Goal: Task Accomplishment & Management: Manage account settings

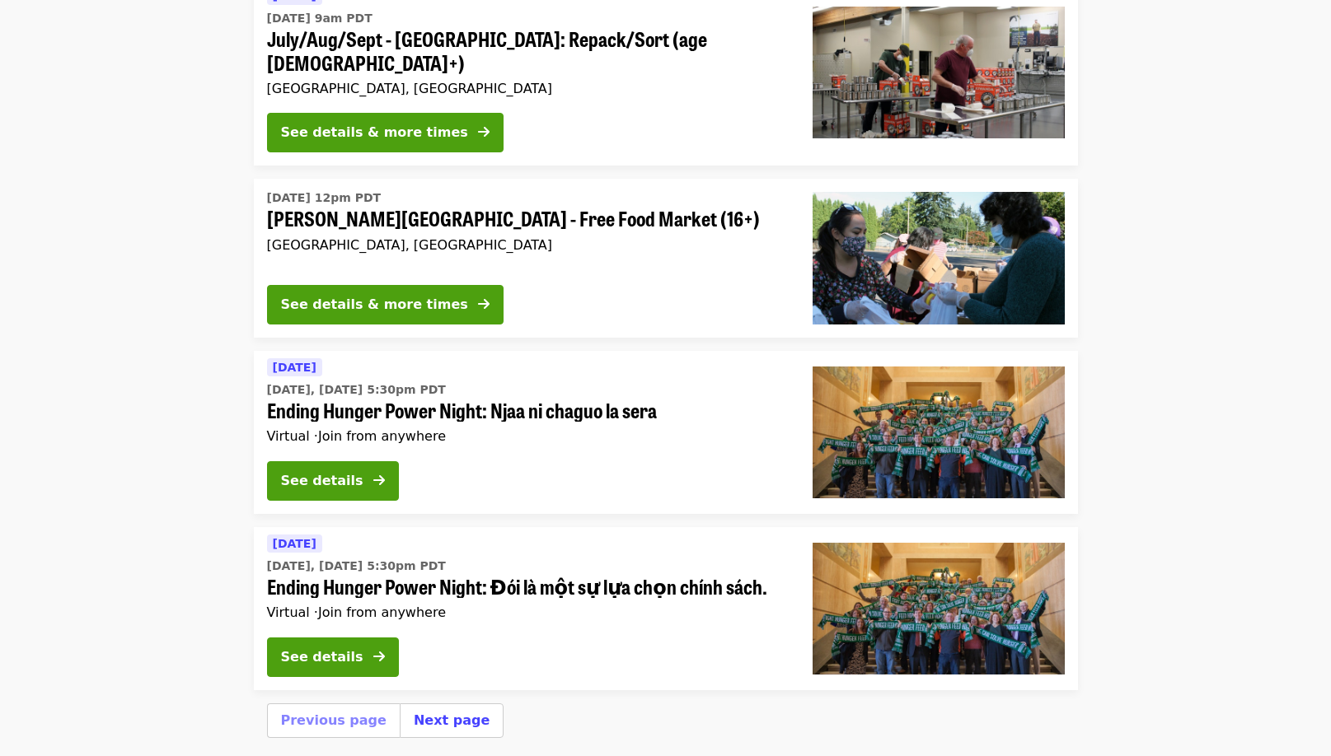
scroll to position [6152, 0]
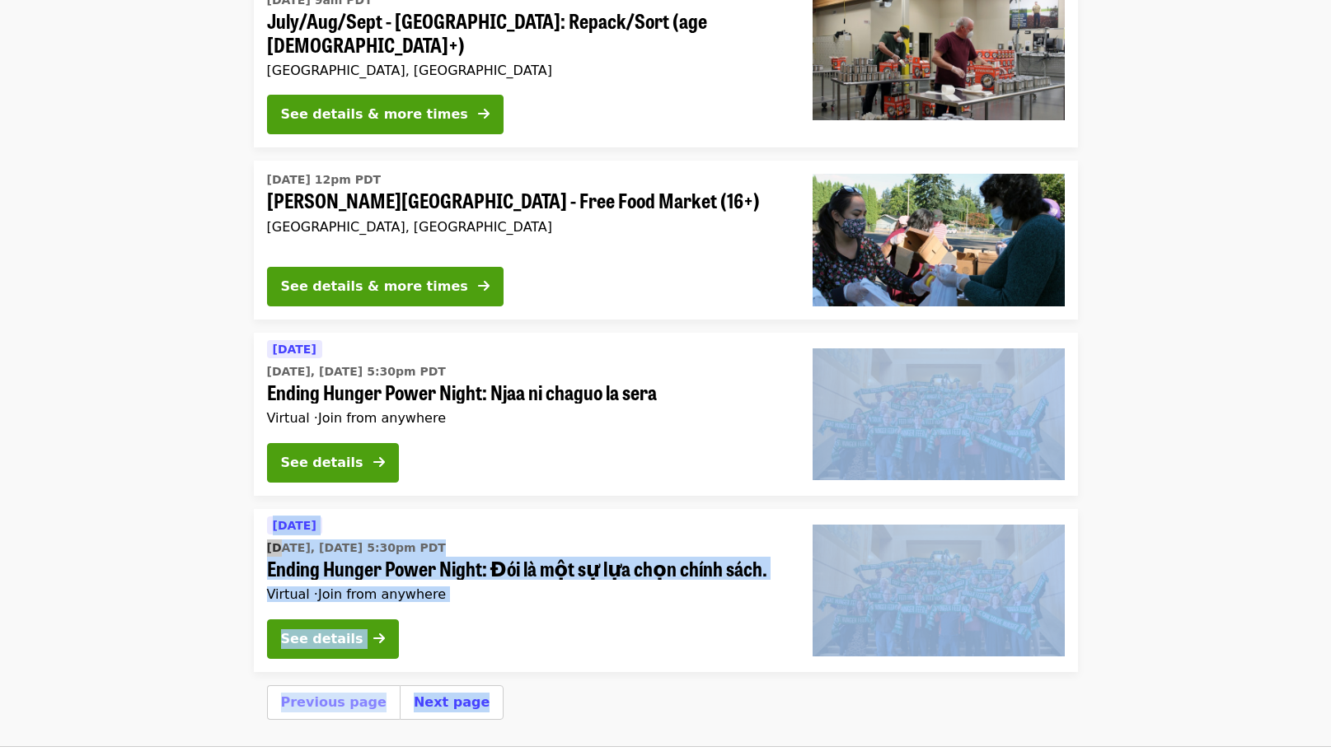
drag, startPoint x: 1326, startPoint y: 694, endPoint x: 1301, endPoint y: 143, distance: 550.9
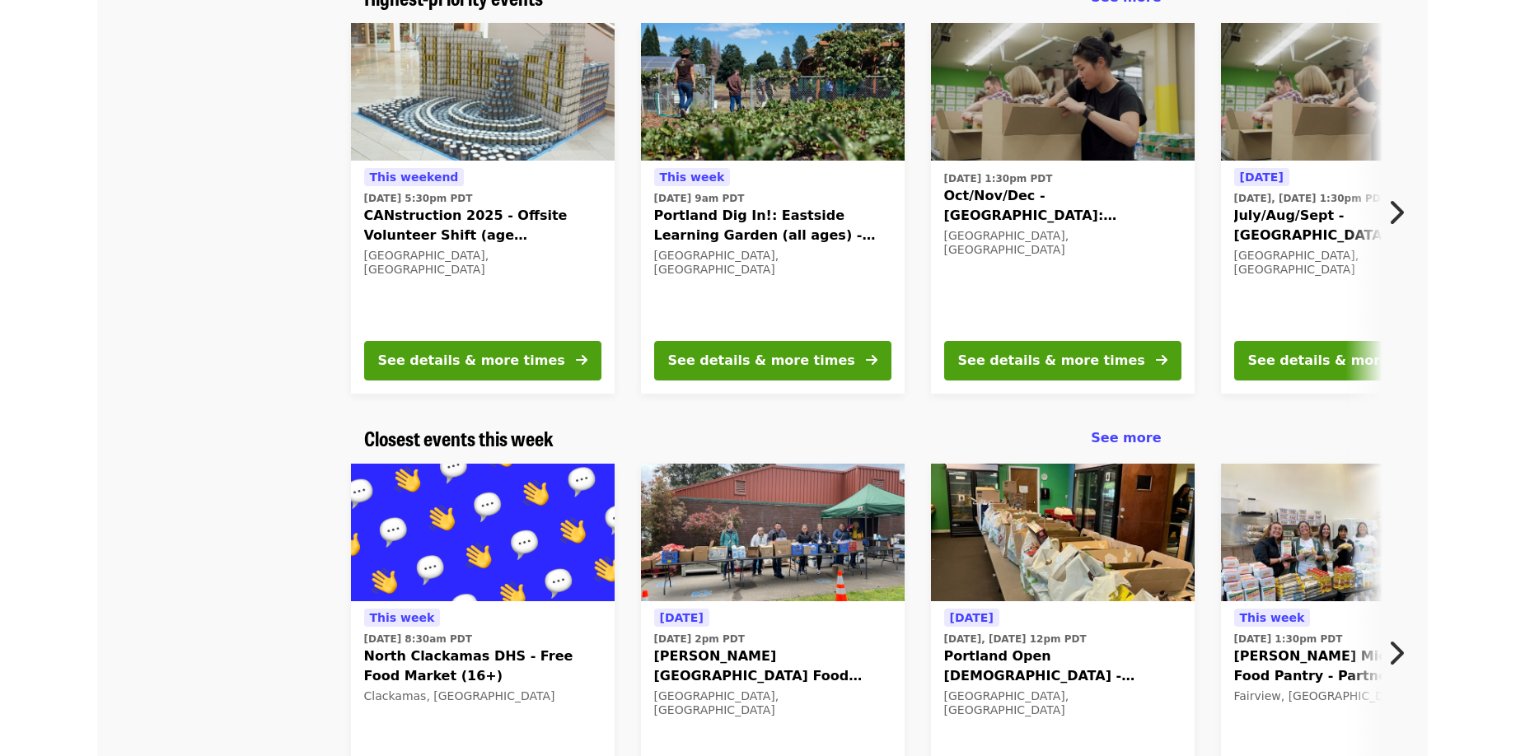
scroll to position [0, 0]
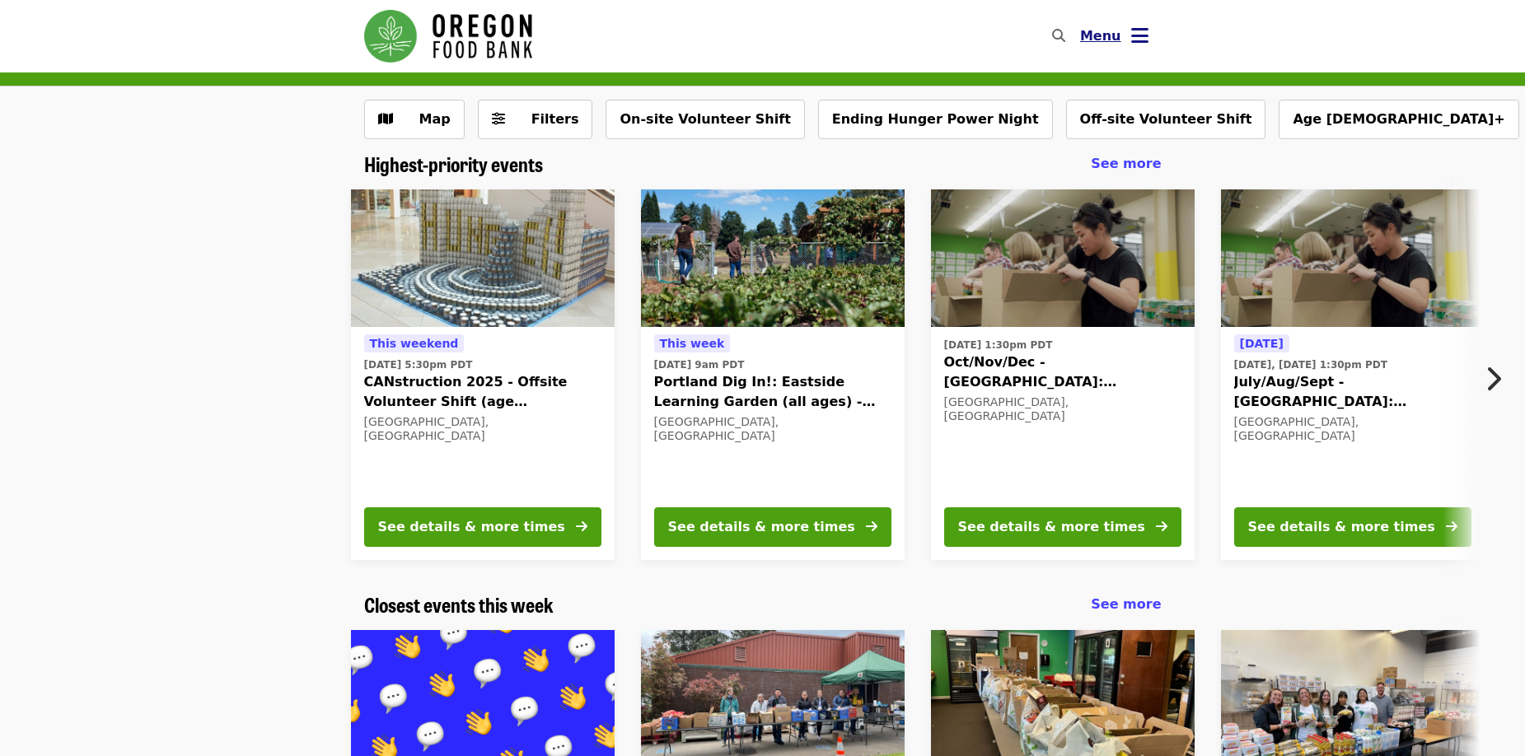
click at [1138, 39] on icon "bars icon" at bounding box center [1139, 36] width 17 height 24
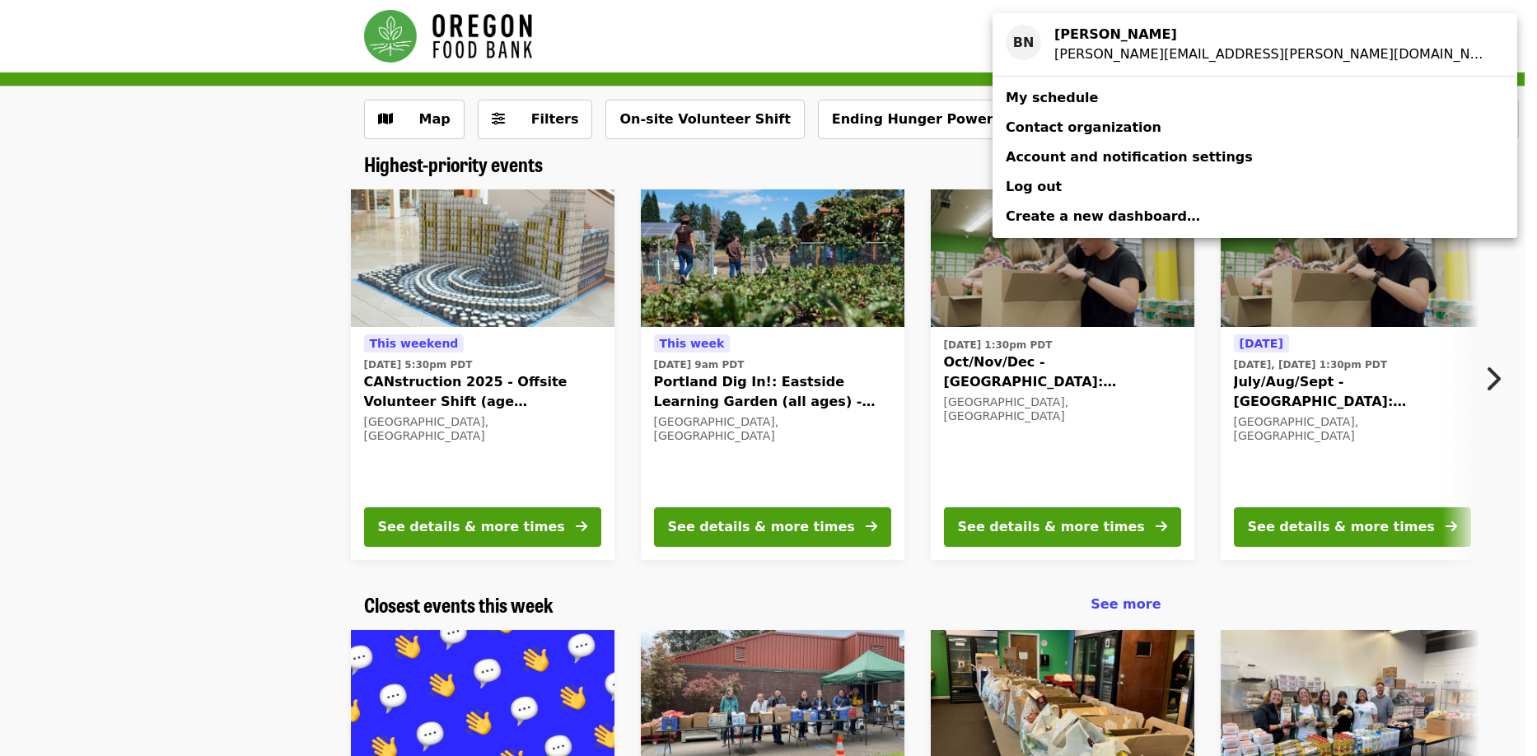
click at [1046, 93] on span "My schedule" at bounding box center [1052, 98] width 92 height 16
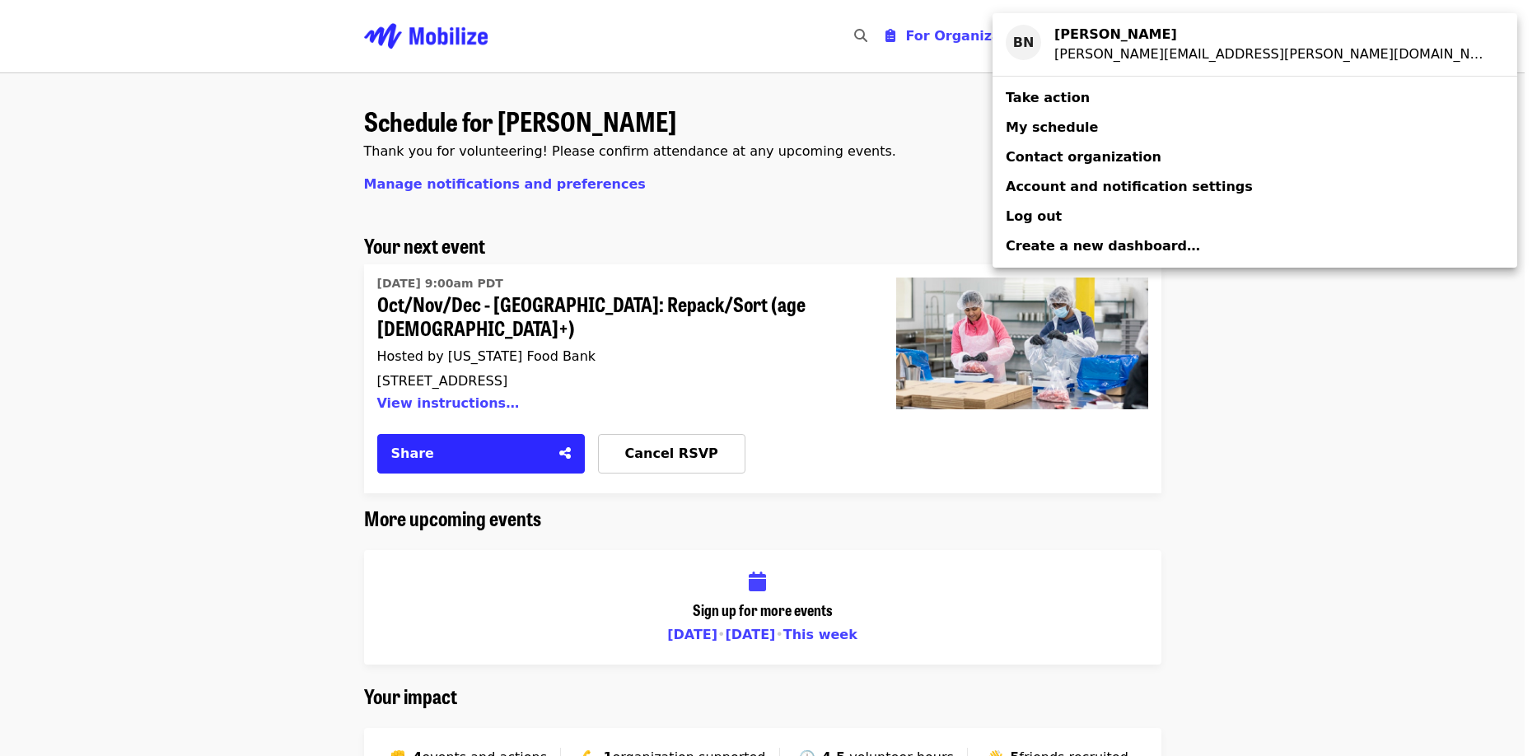
click at [1330, 335] on div "Account menu" at bounding box center [768, 378] width 1537 height 756
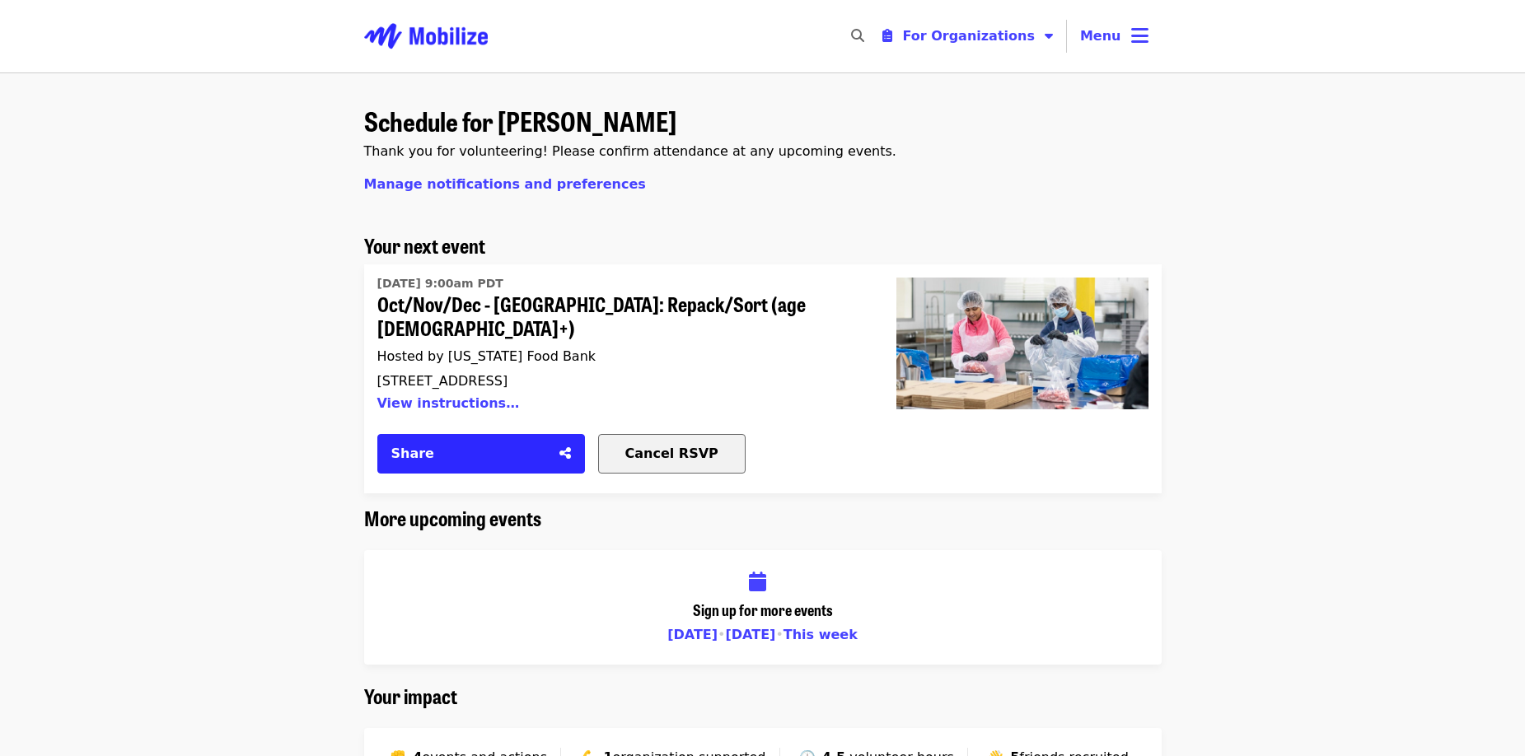
click at [659, 446] on span "Cancel RSVP" at bounding box center [671, 454] width 93 height 16
